Goal: Task Accomplishment & Management: Use online tool/utility

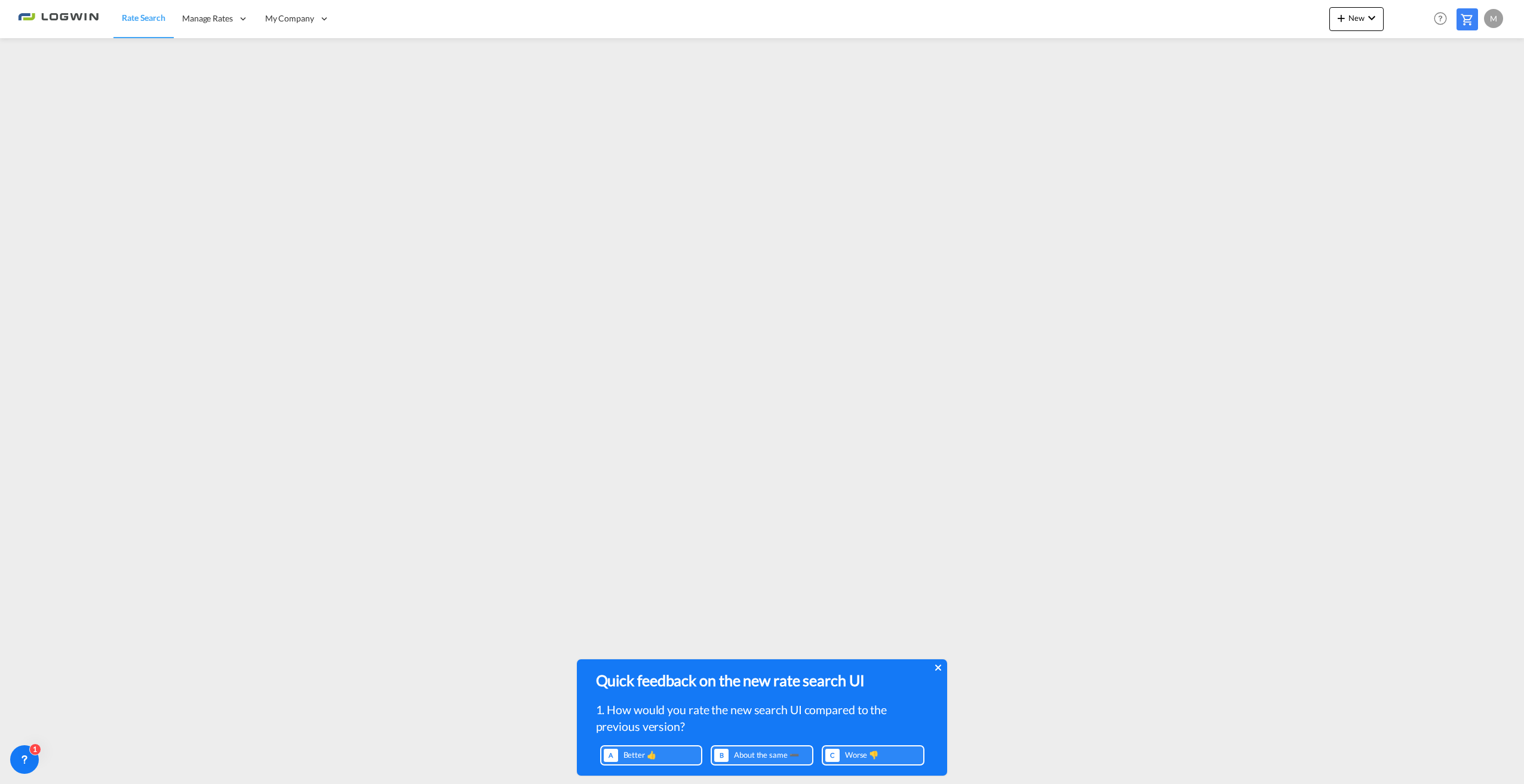
click at [939, 666] on icon at bounding box center [937, 667] width 6 height 6
